Goal: Task Accomplishment & Management: Use online tool/utility

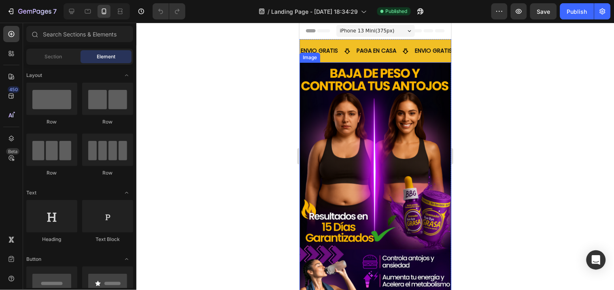
click at [219, 124] on div at bounding box center [375, 156] width 478 height 267
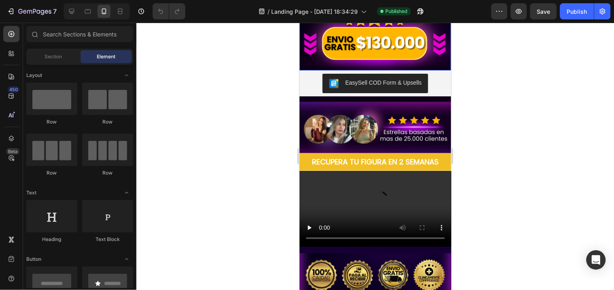
scroll to position [483, 0]
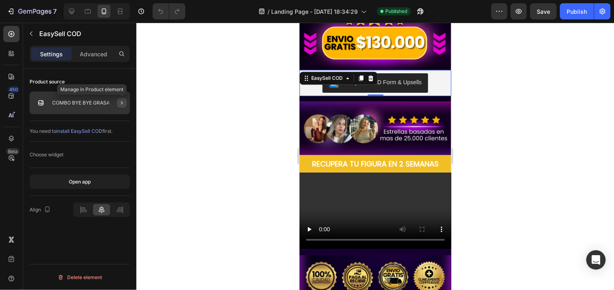
click at [120, 102] on icon "button" at bounding box center [122, 103] width 6 height 6
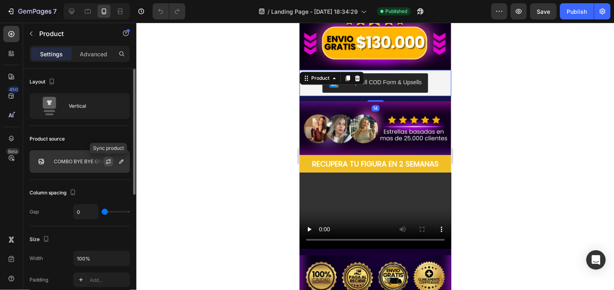
click at [106, 160] on icon "button" at bounding box center [108, 161] width 6 height 6
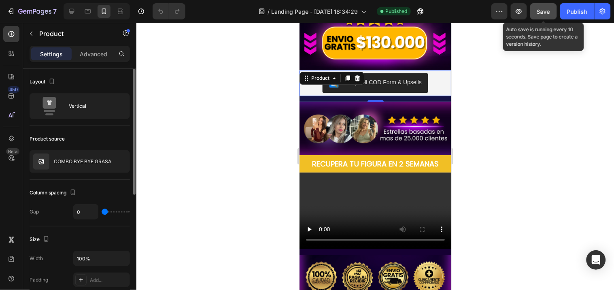
click at [547, 16] on button "Save" at bounding box center [543, 11] width 27 height 16
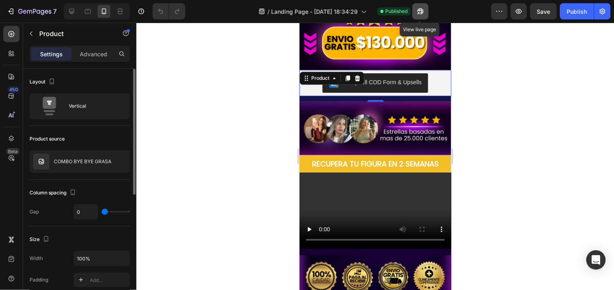
click at [417, 7] on icon "button" at bounding box center [421, 11] width 8 height 8
click at [510, 64] on div at bounding box center [375, 156] width 478 height 267
